Goal: Check status

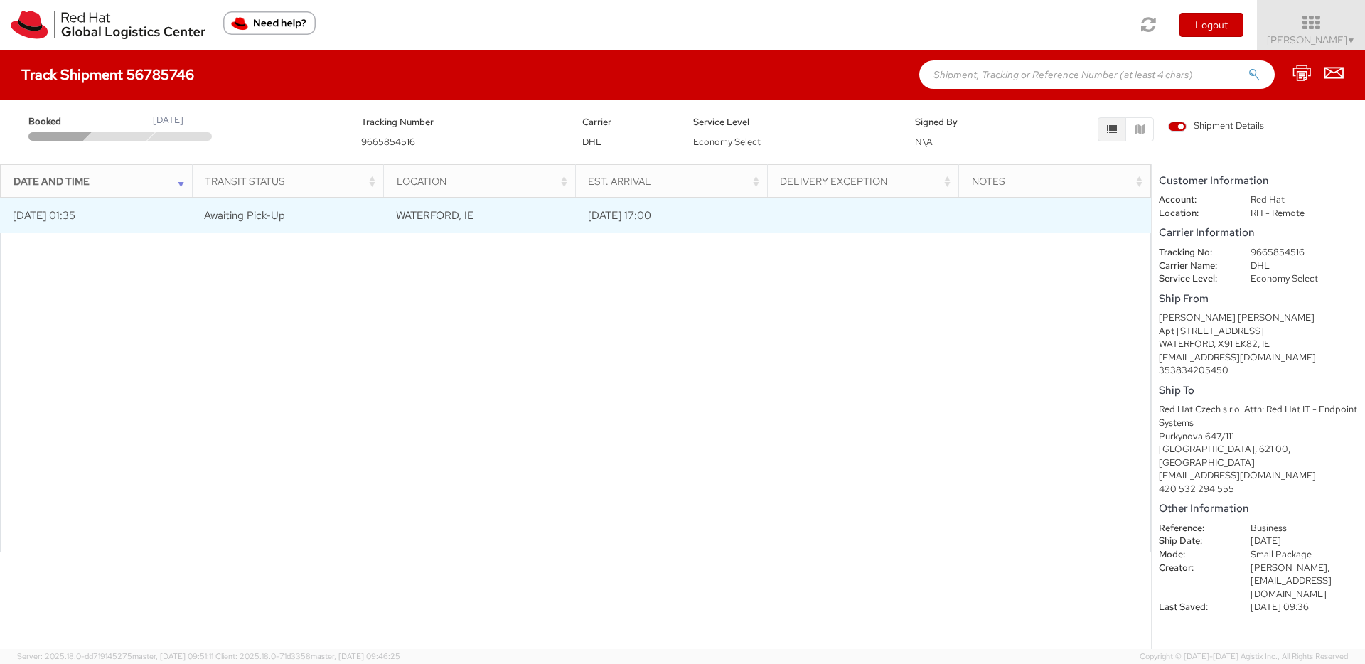
click at [161, 220] on td "[DATE] 01:35" at bounding box center [96, 216] width 192 height 36
click at [371, 223] on td "Awaiting Pick-Up" at bounding box center [288, 216] width 192 height 36
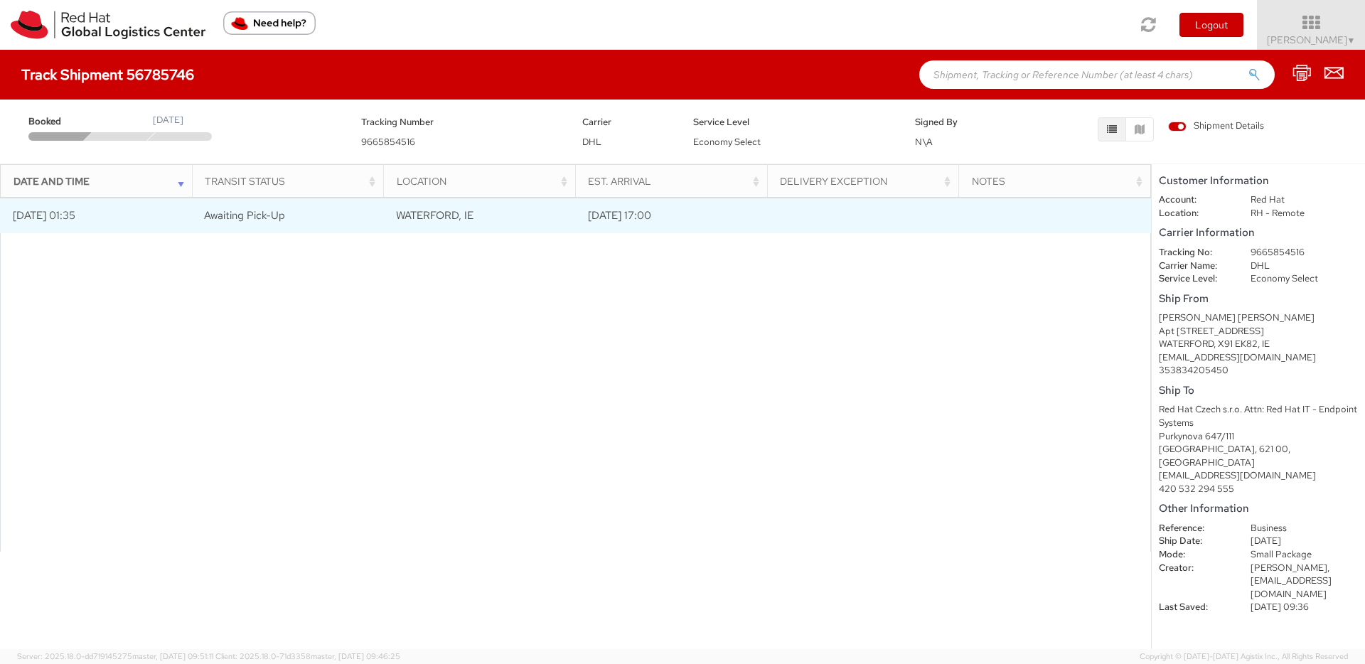
click at [371, 223] on td "Awaiting Pick-Up" at bounding box center [288, 216] width 192 height 36
click at [511, 213] on td "WATERFORD, IE" at bounding box center [480, 216] width 192 height 36
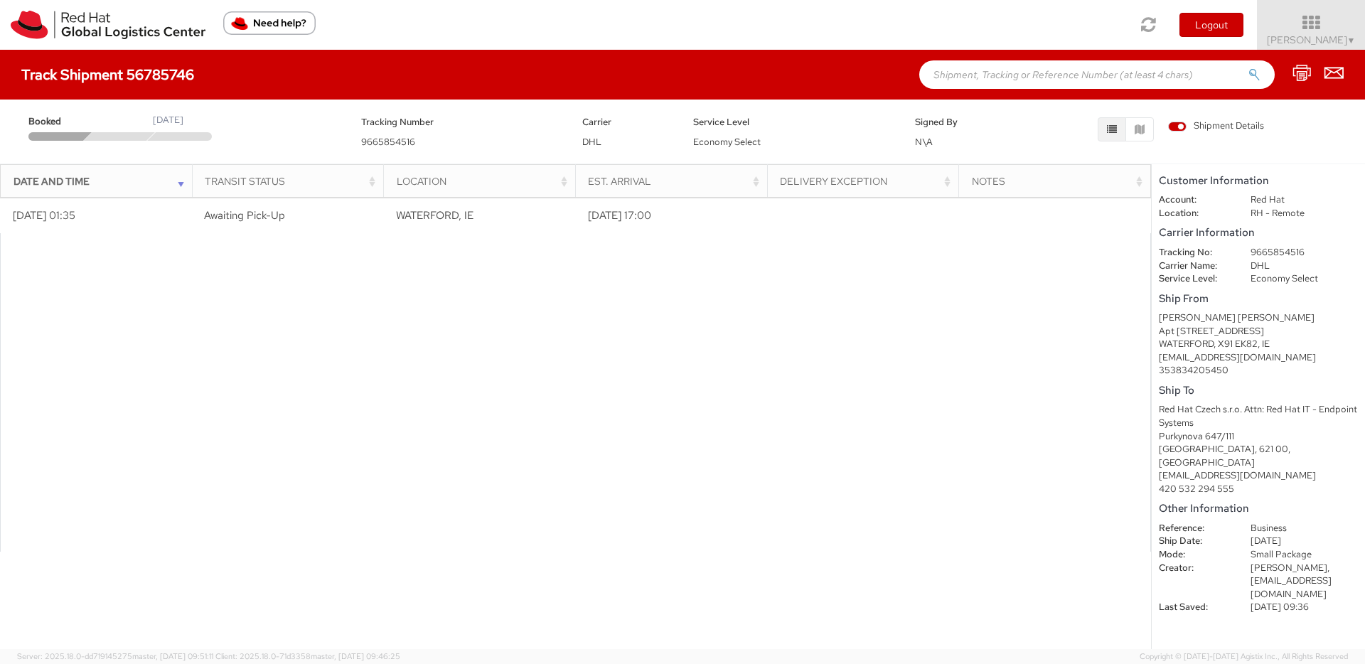
click at [450, 156] on div "Booked [DATE] Tracking Number 9665854516 Carrier DHL Service Level Economy Sele…" at bounding box center [682, 128] width 1365 height 57
drag, startPoint x: 413, startPoint y: 140, endPoint x: 361, endPoint y: 143, distance: 52.0
click at [361, 143] on div "Tracking Number 9665854516" at bounding box center [462, 132] width 222 height 36
copy span "9665854516"
click at [422, 136] on div "Tracking Number 9665854516" at bounding box center [462, 132] width 222 height 36
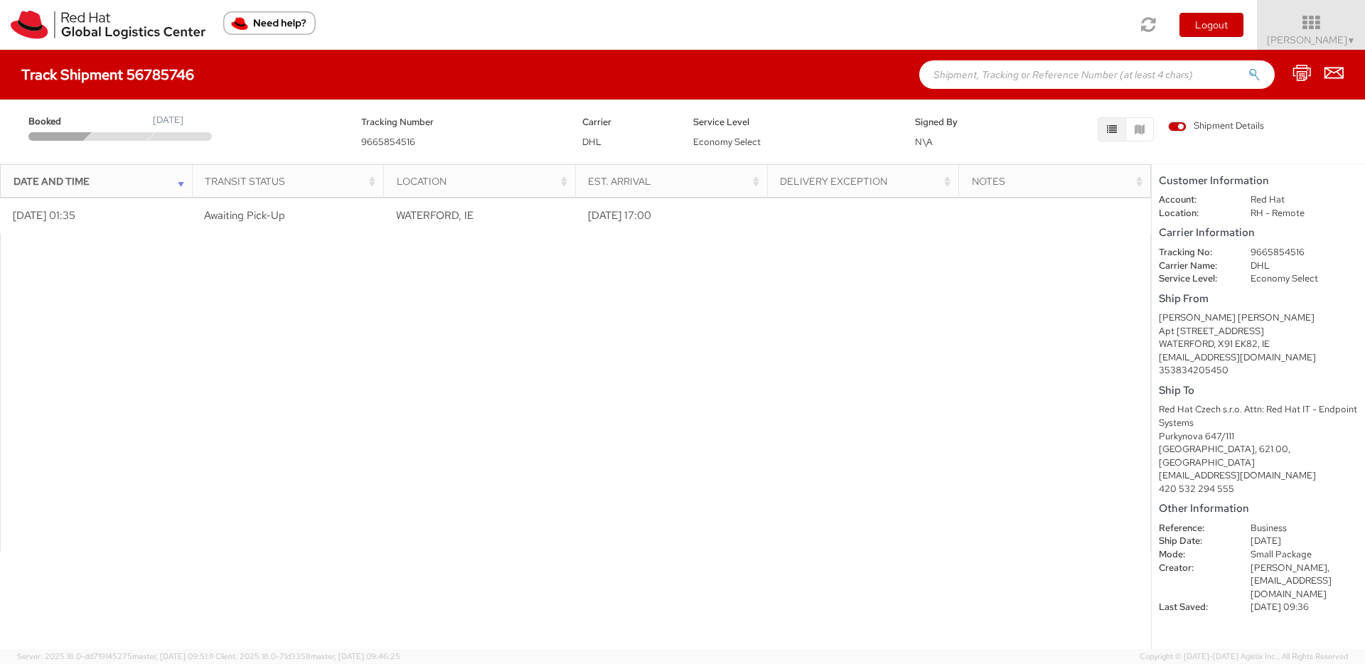
click at [425, 141] on div "Tracking Number 9665854516" at bounding box center [462, 132] width 222 height 36
drag, startPoint x: 415, startPoint y: 142, endPoint x: 360, endPoint y: 142, distance: 55.5
click at [360, 142] on div "Tracking Number 9665854516" at bounding box center [462, 132] width 222 height 36
copy span "9665854516"
